Goal: Task Accomplishment & Management: Manage account settings

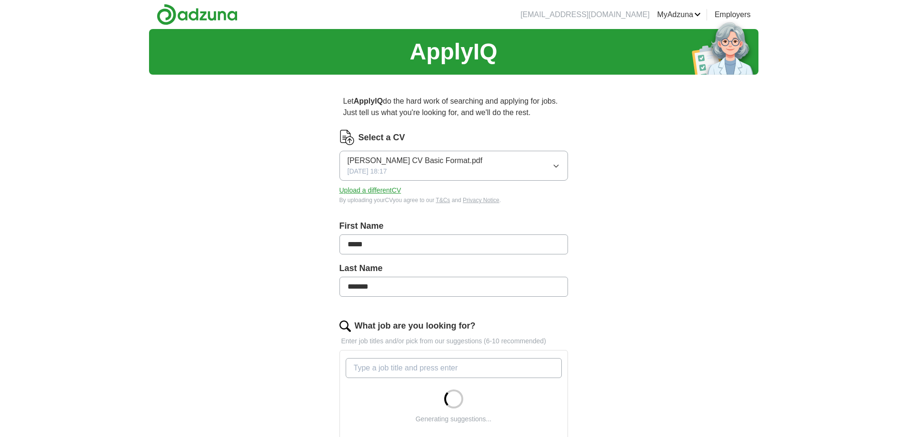
click at [527, 161] on button "[PERSON_NAME] CV Basic Format.pdf [DATE] 18:17" at bounding box center [453, 166] width 228 height 30
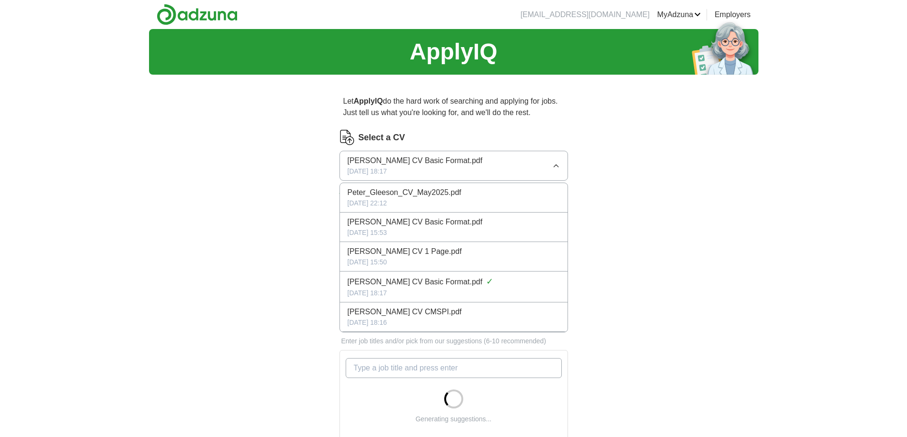
click at [714, 209] on div "ApplyIQ Let ApplyIQ do the hard work of searching and applying for jobs. Just t…" at bounding box center [453, 375] width 609 height 692
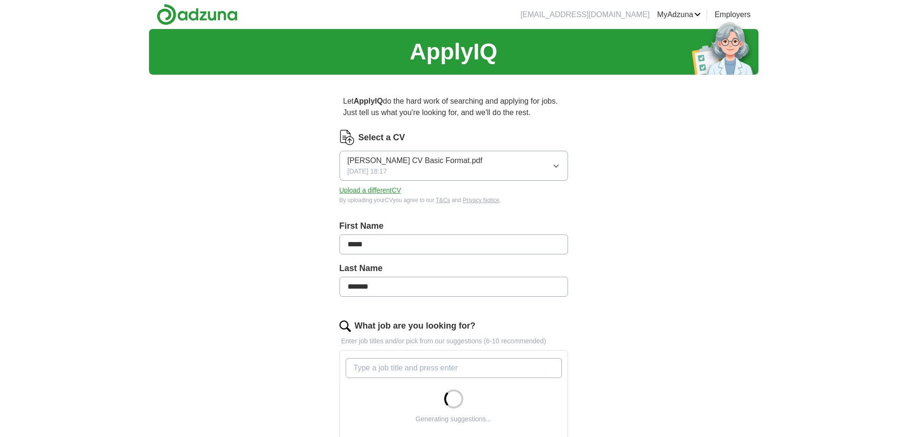
click at [383, 186] on button "Upload a different CV" at bounding box center [370, 191] width 62 height 10
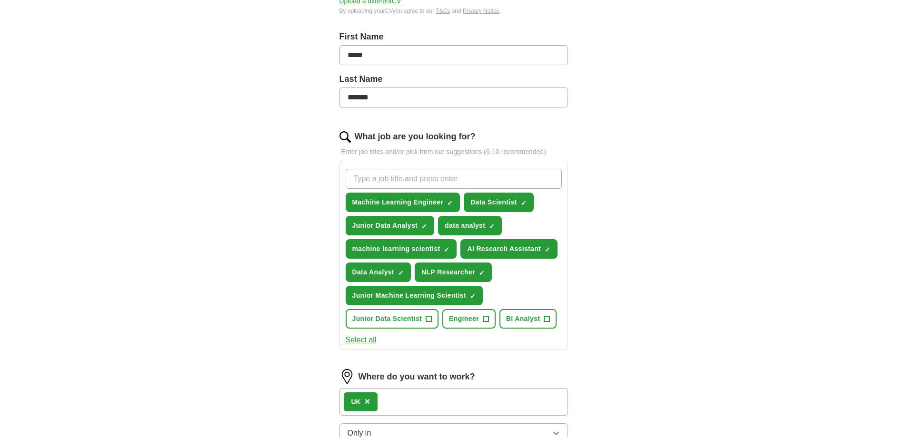
scroll to position [190, 0]
click at [428, 317] on span "+" at bounding box center [429, 319] width 6 height 8
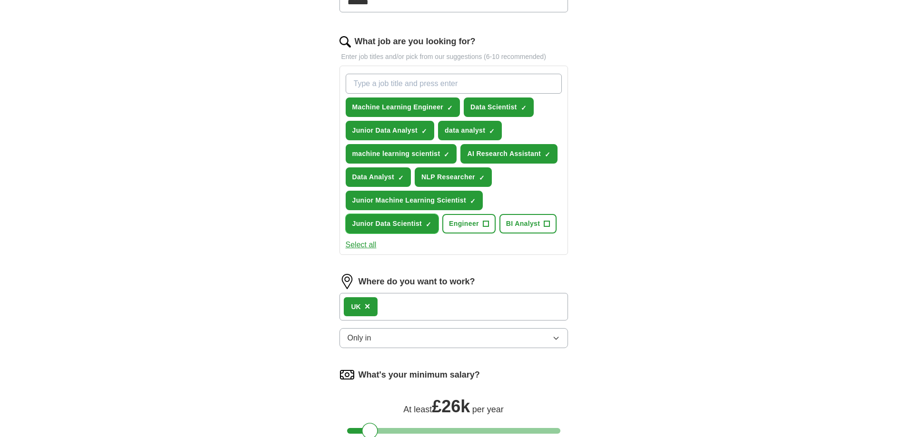
scroll to position [286, 0]
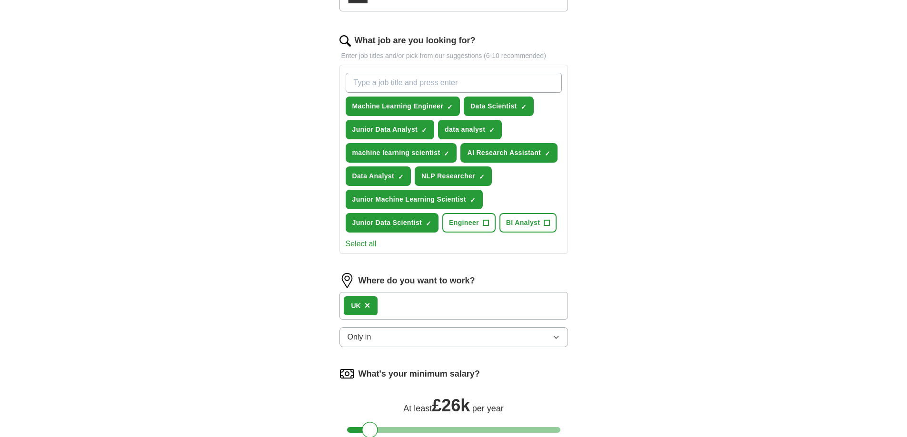
click at [409, 307] on div "UK ×" at bounding box center [453, 306] width 228 height 28
click at [394, 342] on button "Only in" at bounding box center [453, 337] width 228 height 20
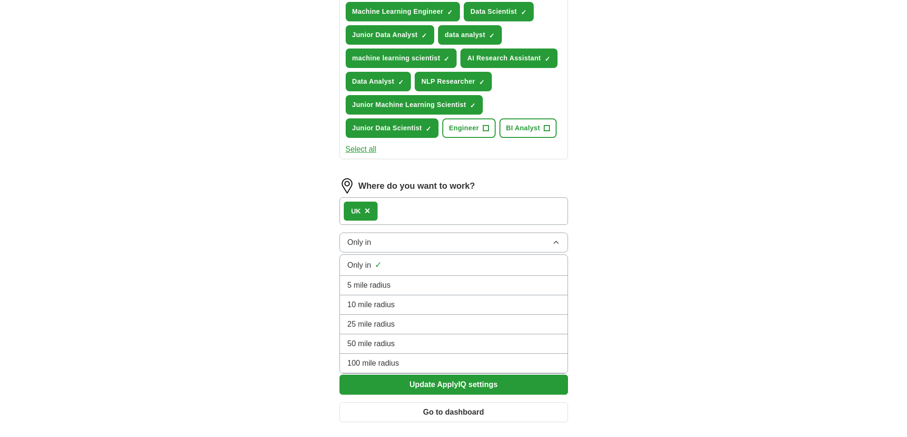
scroll to position [381, 0]
click at [359, 241] on span "Only in" at bounding box center [359, 242] width 24 height 11
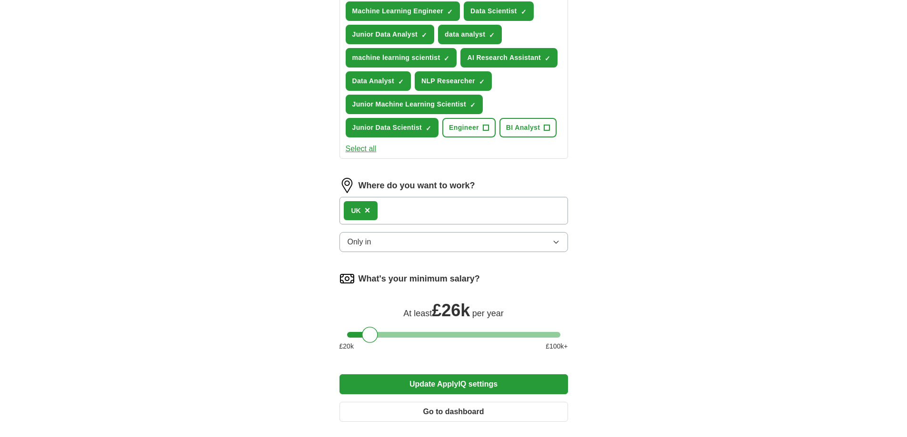
click at [398, 212] on div "UK ×" at bounding box center [453, 211] width 228 height 28
click at [389, 213] on div "UK ×" at bounding box center [453, 211] width 228 height 28
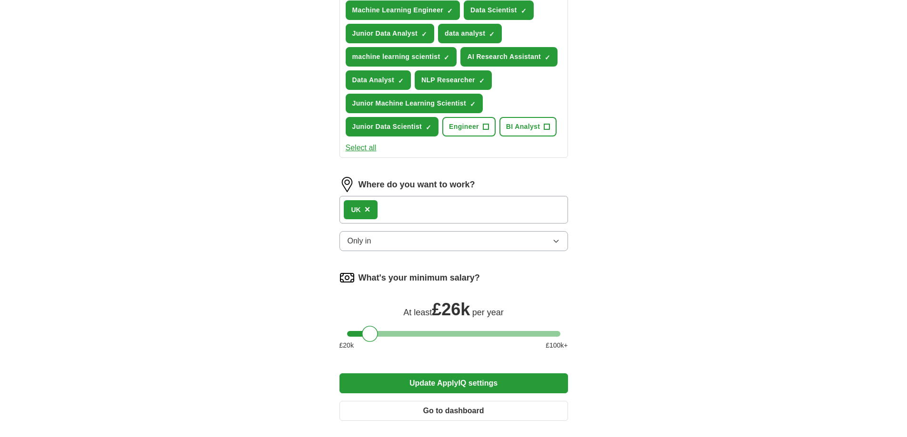
scroll to position [428, 0]
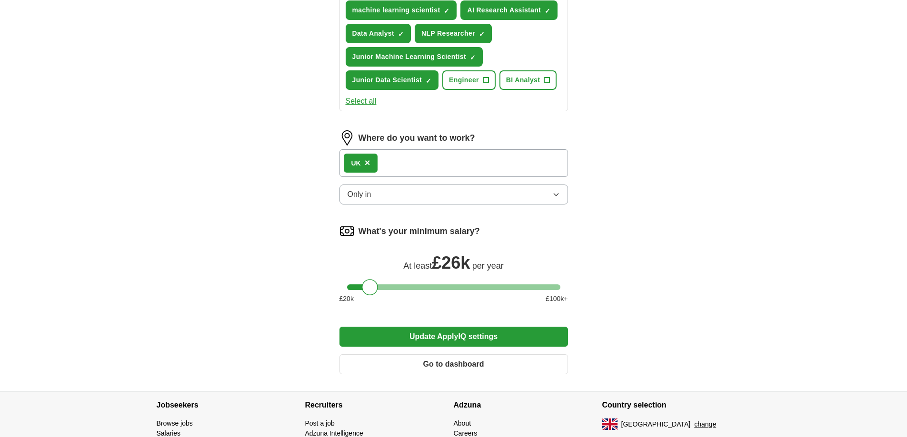
click at [535, 330] on button "Update ApplyIQ settings" at bounding box center [453, 337] width 228 height 20
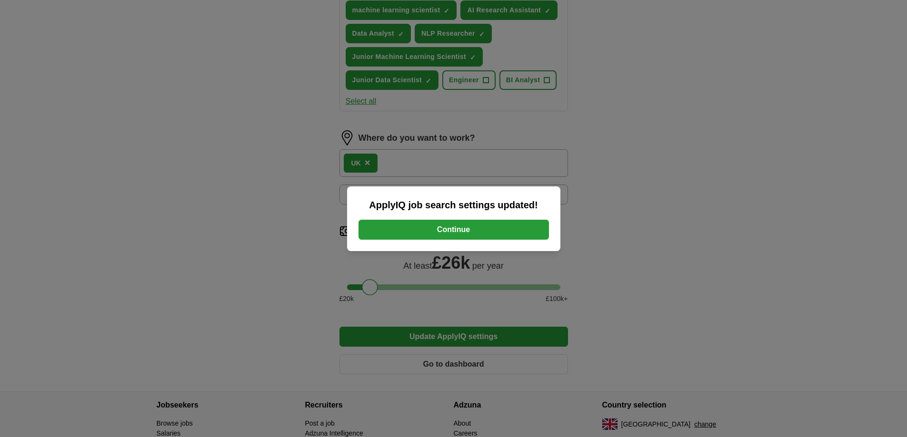
click at [499, 236] on button "Continue" at bounding box center [453, 230] width 190 height 20
